Goal: Communication & Community: Answer question/provide support

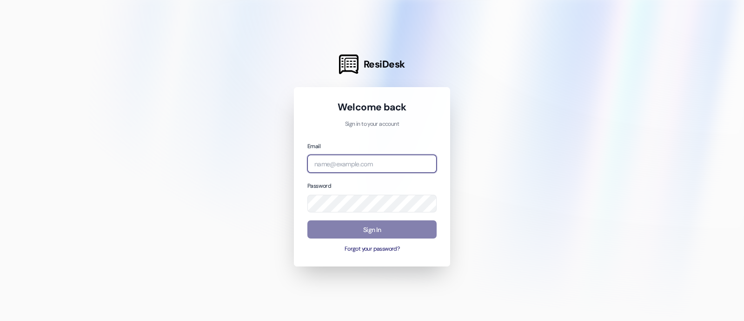
click at [326, 170] on input "email" at bounding box center [372, 163] width 129 height 18
type input "[EMAIL_ADDRESS][DOMAIN_NAME]"
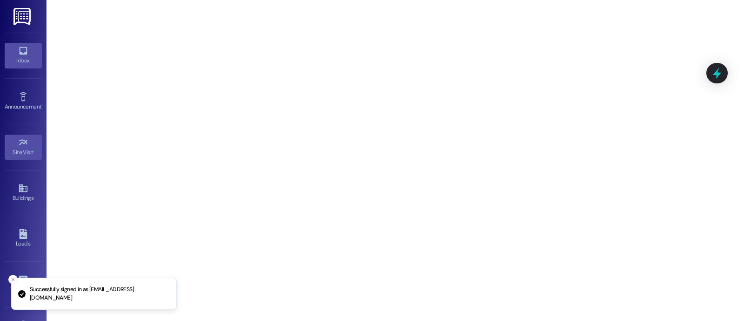
click at [27, 60] on div "Inbox" at bounding box center [23, 60] width 47 height 9
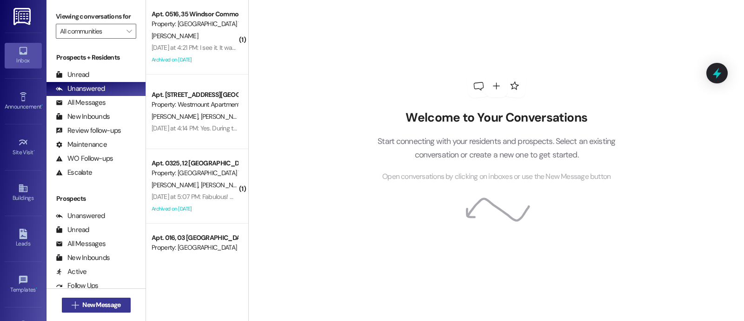
click at [73, 311] on button " New Message" at bounding box center [96, 304] width 69 height 15
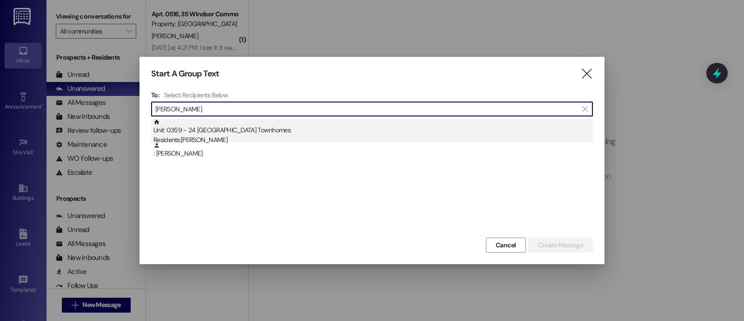
type input "[PERSON_NAME]"
click at [207, 135] on div "Residents: [PERSON_NAME]" at bounding box center [374, 140] width 440 height 10
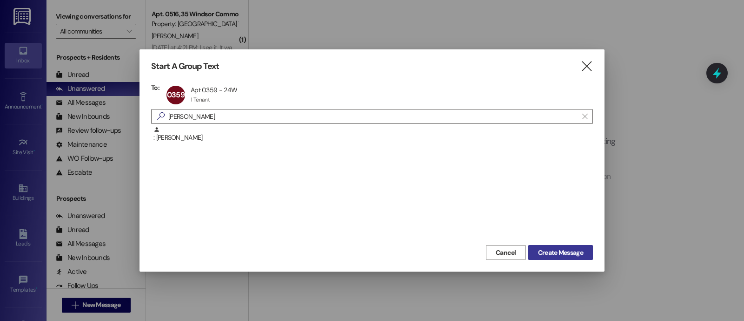
click at [556, 256] on span "Create Message" at bounding box center [560, 253] width 45 height 10
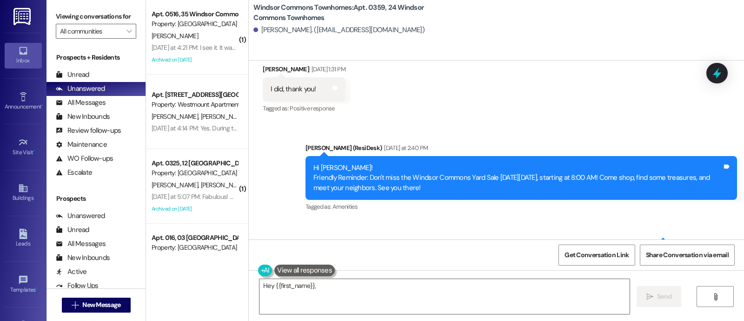
scroll to position [12286, 0]
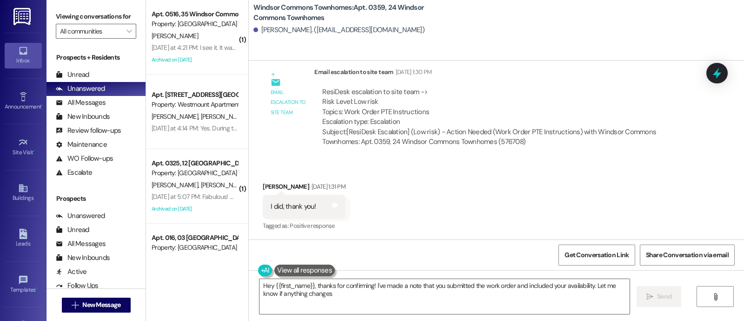
type textarea "Hey {{first_name}}, thanks for confirming! I've made a note that you submitted …"
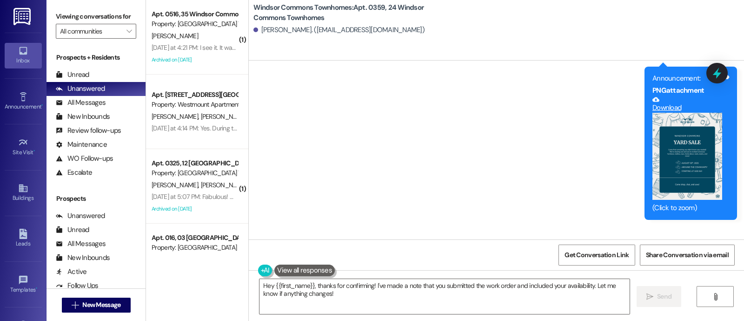
scroll to position [12478, 0]
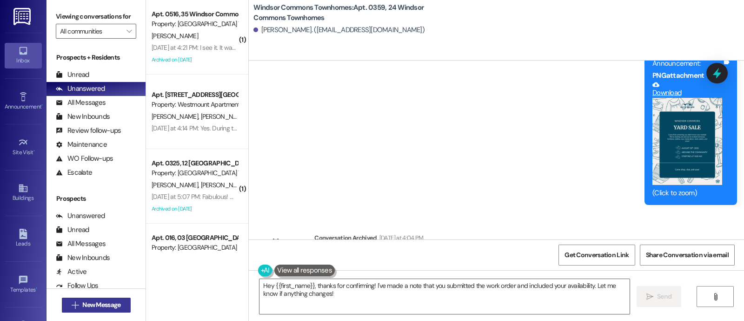
click at [104, 309] on button " New Message" at bounding box center [96, 304] width 69 height 15
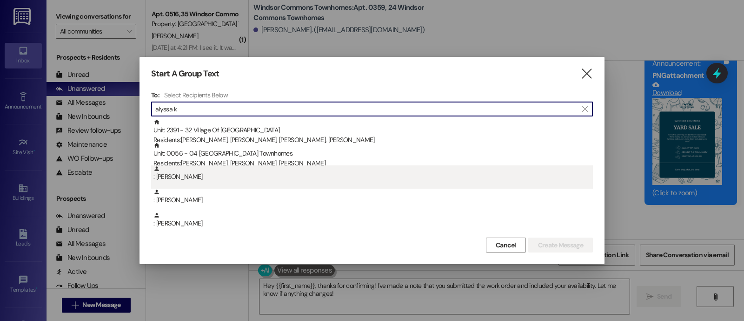
type input "alyssa k"
click at [268, 165] on div ": [PERSON_NAME]" at bounding box center [374, 173] width 440 height 16
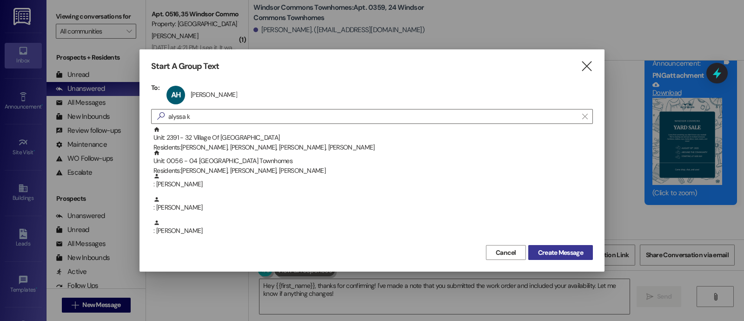
click at [572, 256] on span "Create Message" at bounding box center [560, 253] width 45 height 10
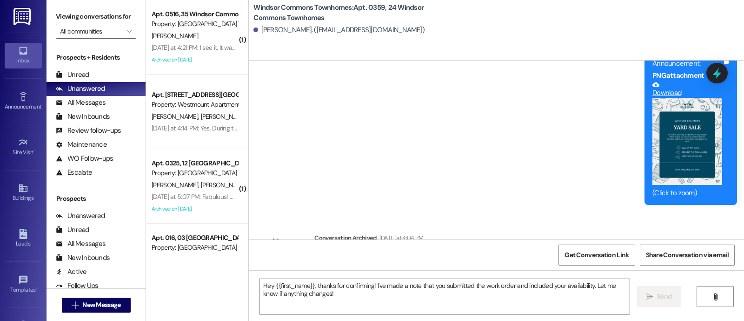
type textarea "Fetching suggested responses. Please feel free to read through the conversation…"
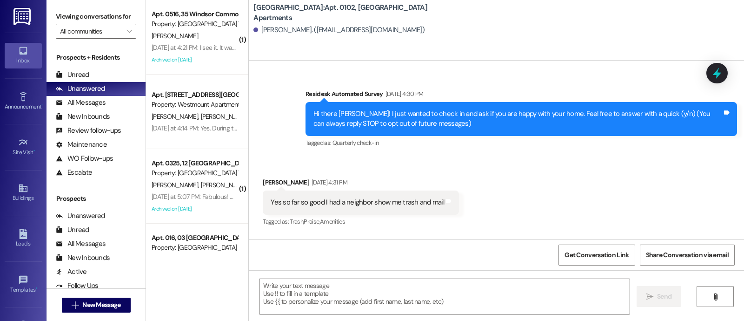
type textarea "Fetching suggested responses. Please feel free to read through the conversation…"
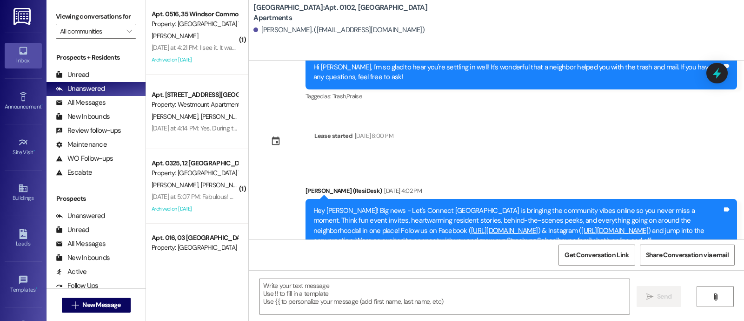
scroll to position [258, 0]
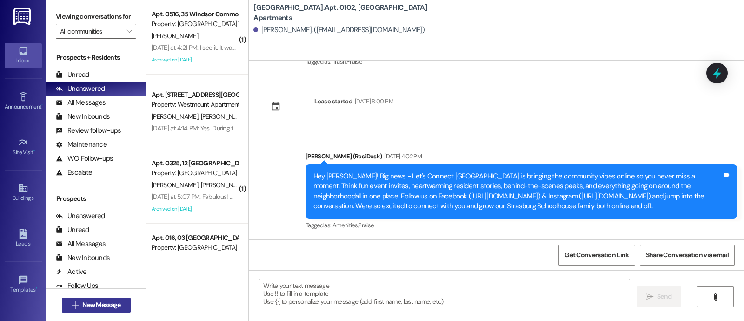
click at [103, 308] on span "New Message" at bounding box center [101, 305] width 38 height 10
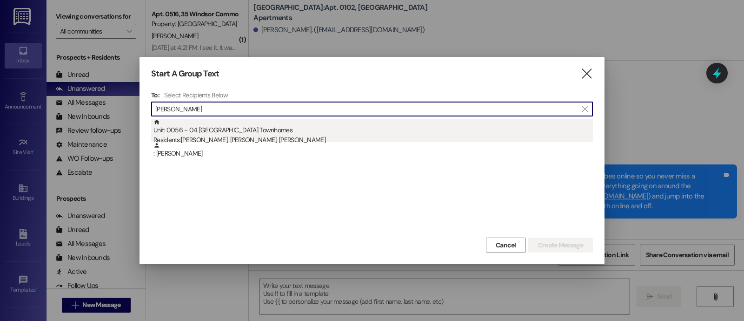
type input "[PERSON_NAME]"
click at [274, 134] on div "Unit: 0056 - 04 Windsor Commons Townhomes Residents: [PERSON_NAME], [PERSON_NAM…" at bounding box center [374, 132] width 440 height 27
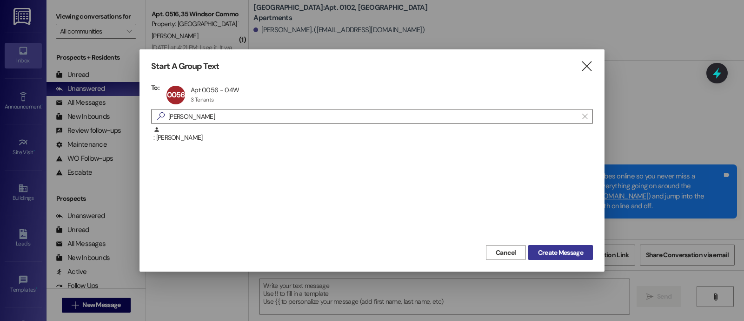
click at [565, 253] on span "Create Message" at bounding box center [560, 253] width 45 height 10
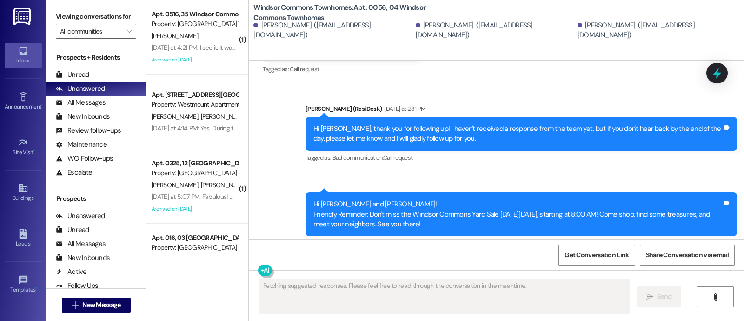
scroll to position [3068, 0]
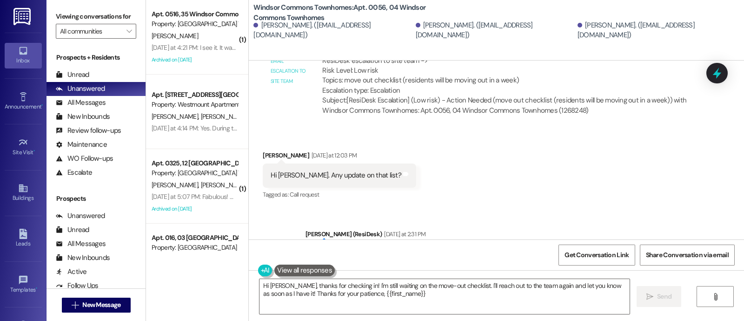
type textarea "Hi [PERSON_NAME], thanks for checking in! I'm still waiting on the move-out che…"
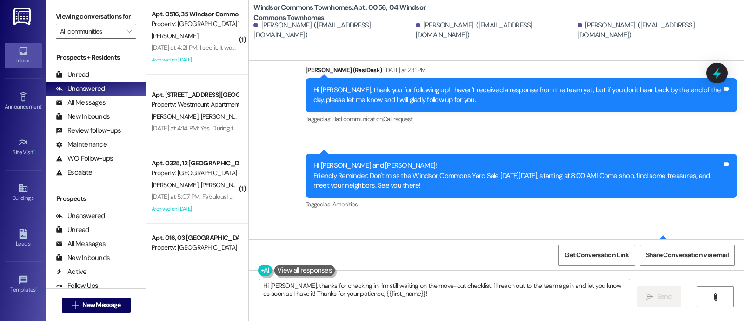
scroll to position [3129, 0]
